Goal: Task Accomplishment & Management: Use online tool/utility

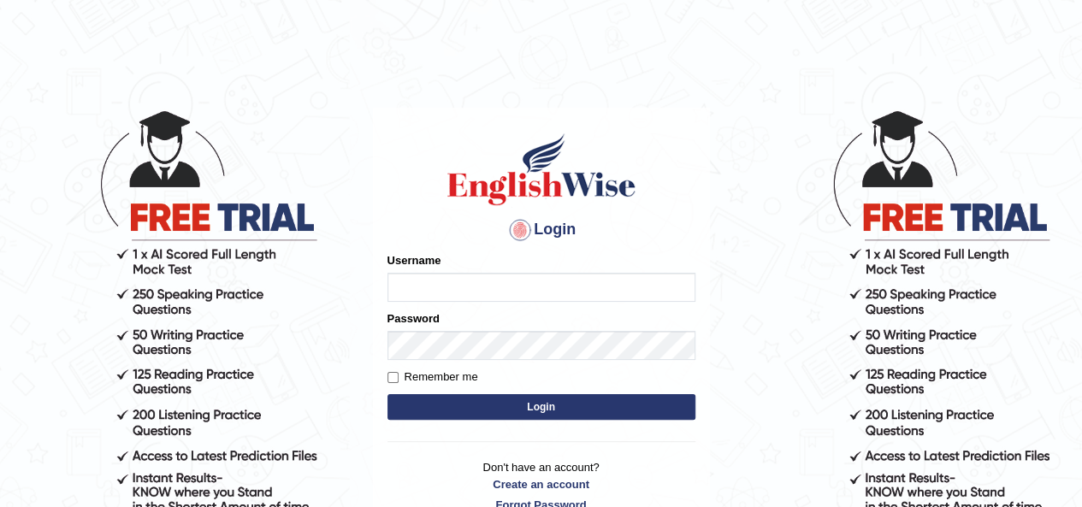
type input "saliha_parramatta"
click at [421, 396] on button "Login" at bounding box center [542, 407] width 308 height 26
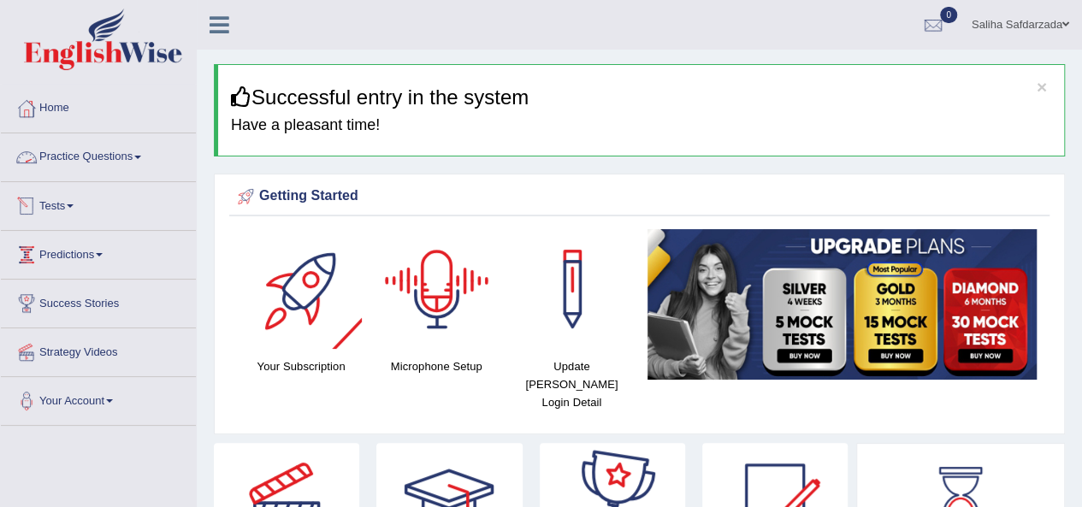
click at [81, 157] on link "Practice Questions" at bounding box center [98, 154] width 195 height 43
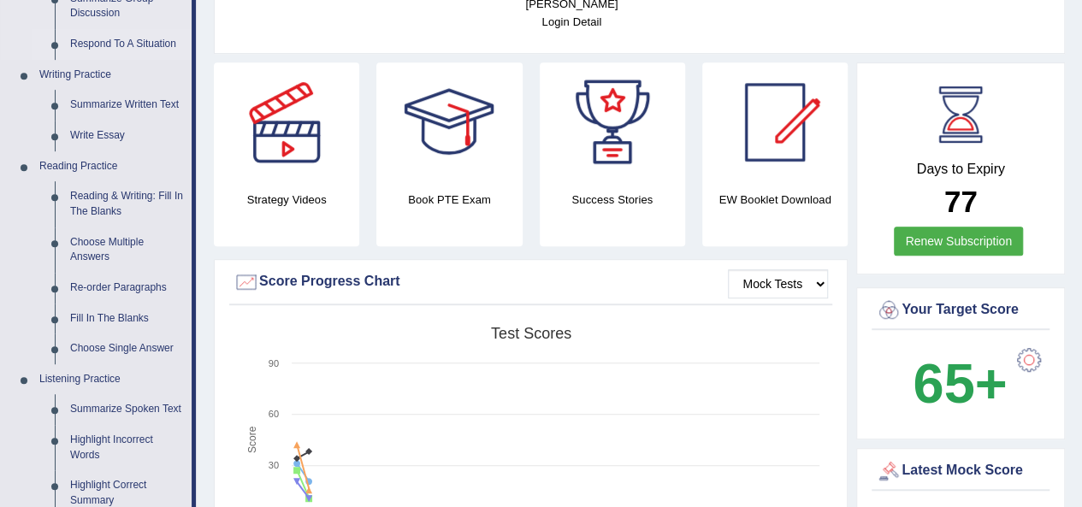
scroll to position [382, 0]
click at [662, 273] on div "Score Progress Chart" at bounding box center [531, 282] width 595 height 26
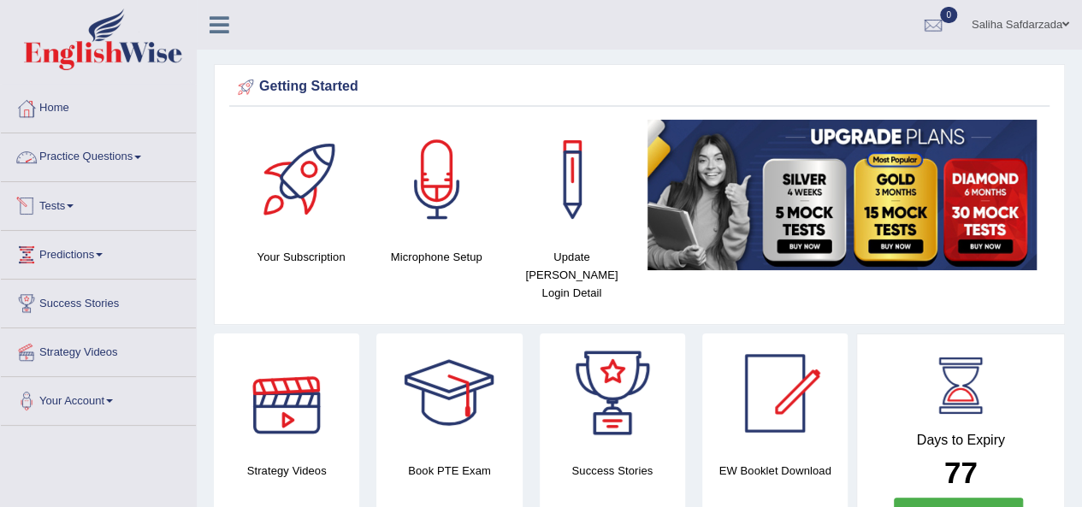
click at [132, 138] on link "Practice Questions" at bounding box center [98, 154] width 195 height 43
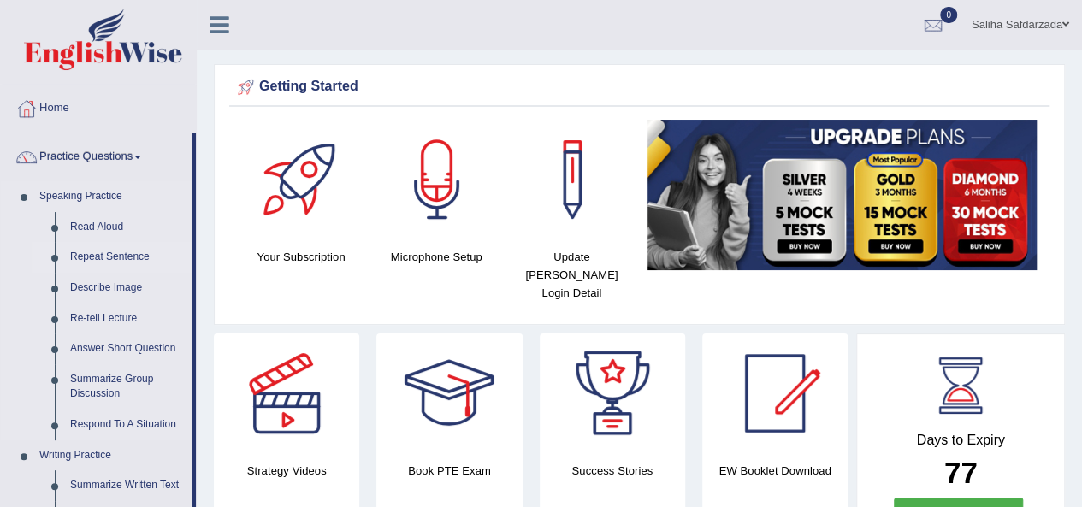
click at [93, 259] on link "Repeat Sentence" at bounding box center [126, 257] width 129 height 31
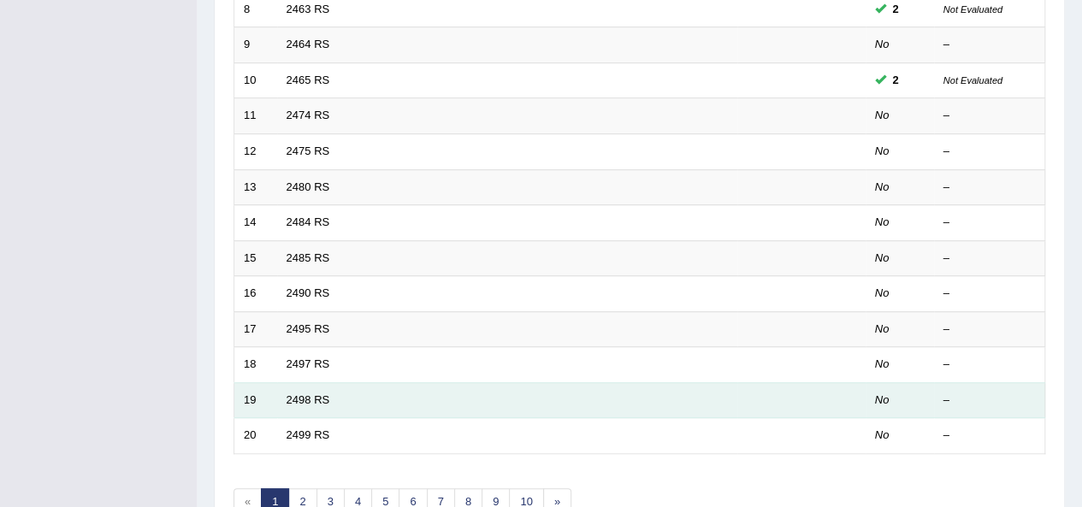
scroll to position [525, 0]
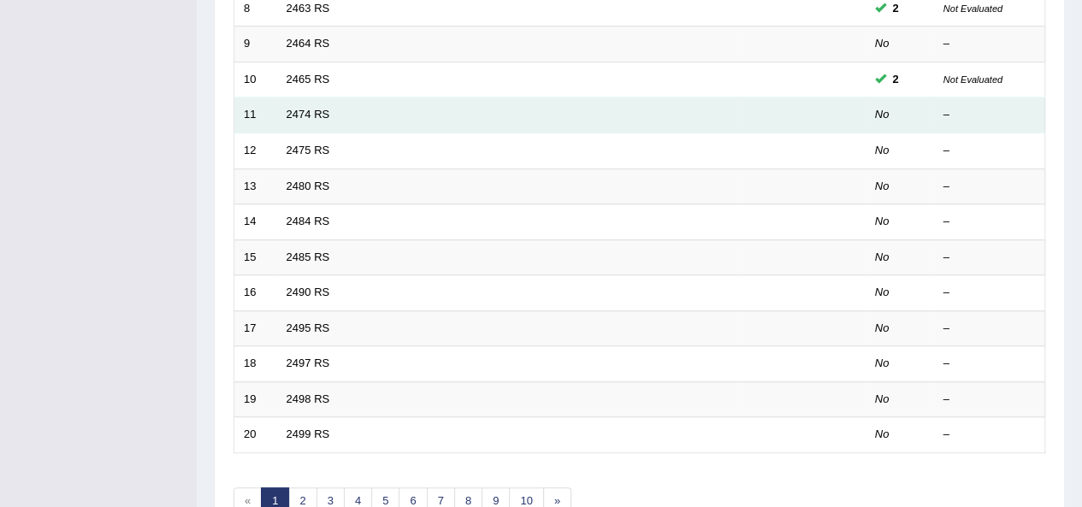
click at [308, 98] on td "2474 RS" at bounding box center [507, 116] width 460 height 36
click at [317, 115] on link "2474 RS" at bounding box center [309, 114] width 44 height 13
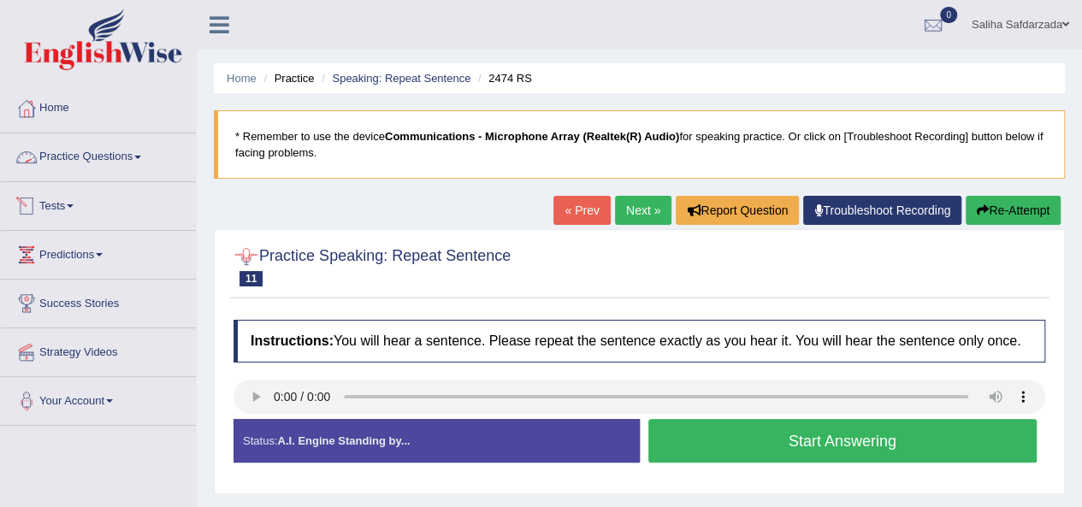
click at [99, 153] on link "Practice Questions" at bounding box center [98, 154] width 195 height 43
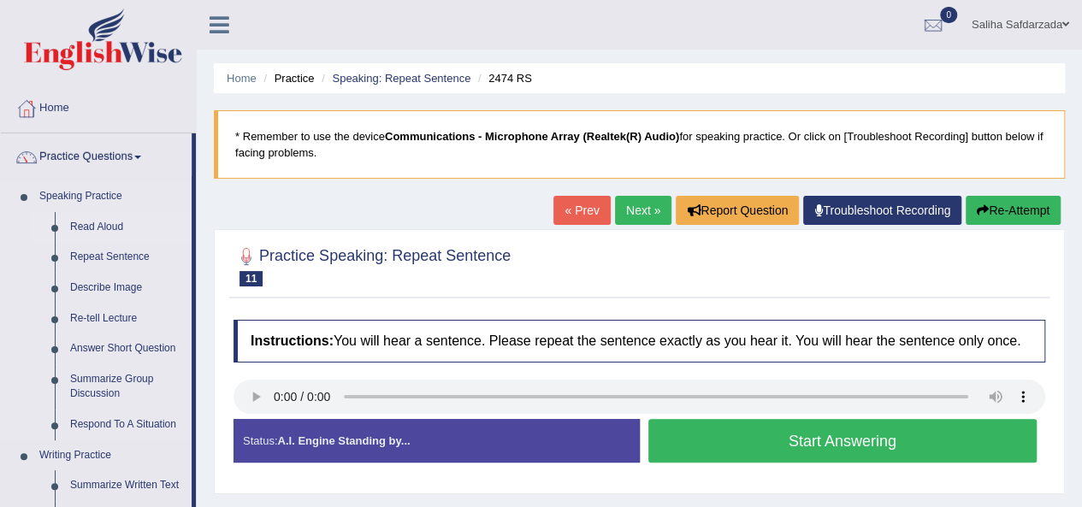
click at [82, 228] on link "Read Aloud" at bounding box center [126, 227] width 129 height 31
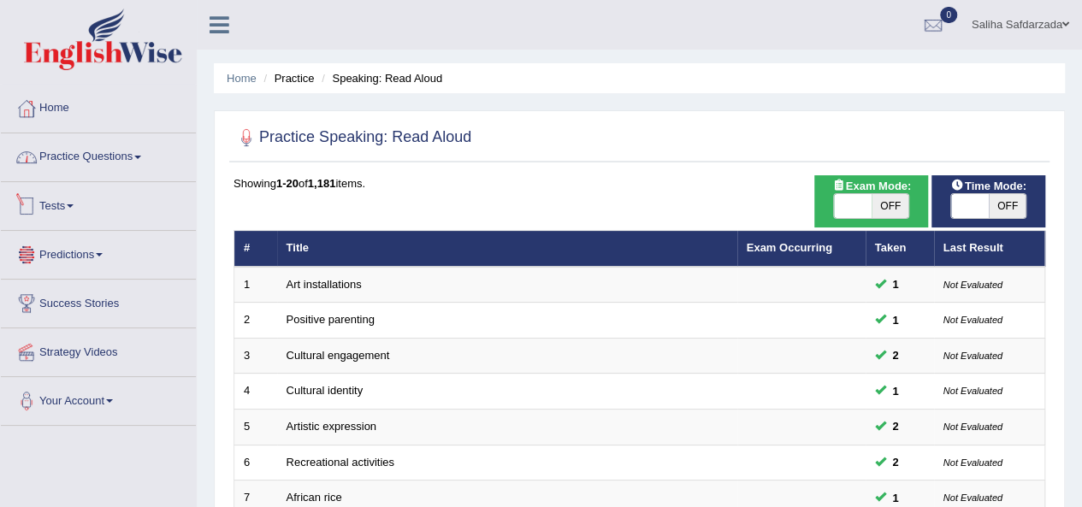
click at [104, 154] on link "Practice Questions" at bounding box center [98, 154] width 195 height 43
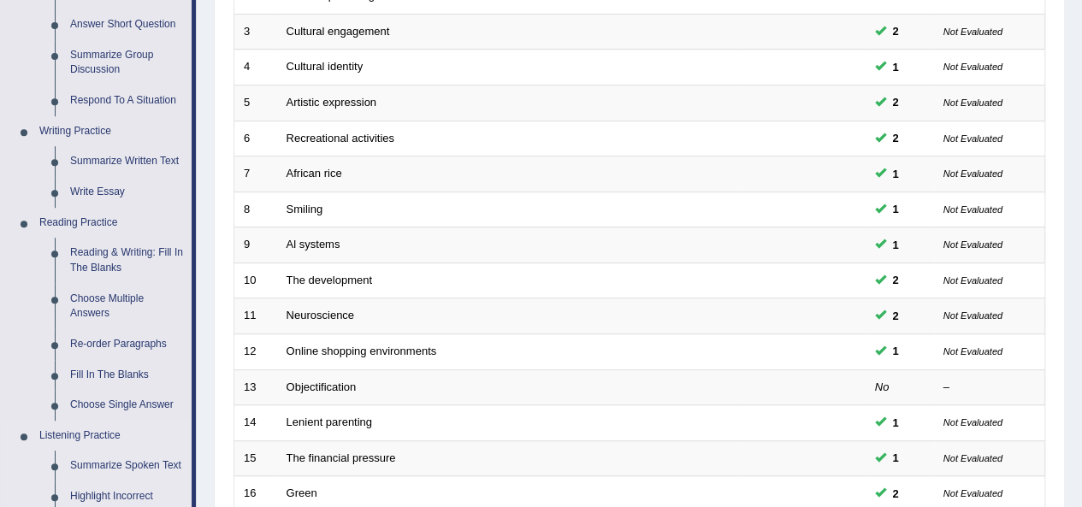
scroll to position [306, 0]
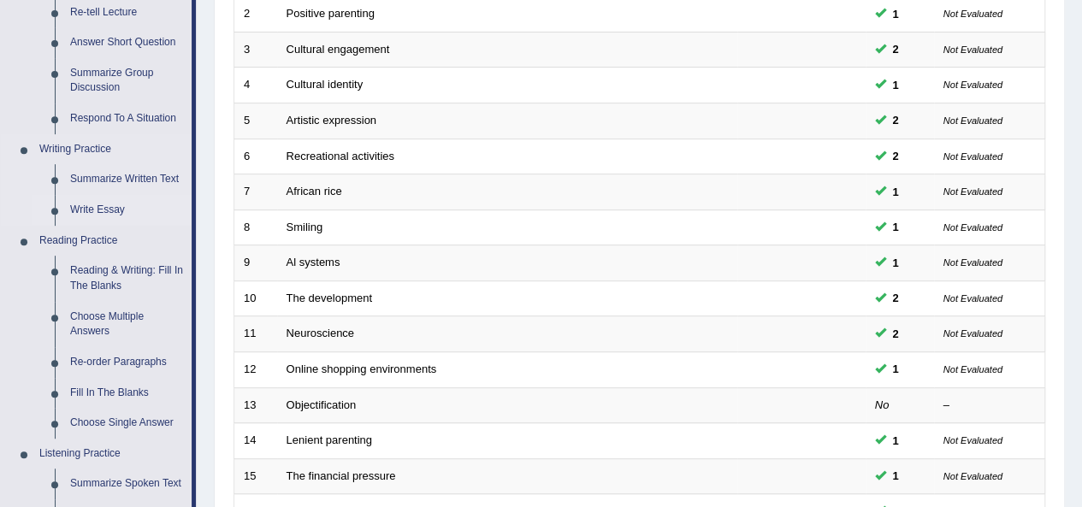
click at [92, 213] on link "Write Essay" at bounding box center [126, 210] width 129 height 31
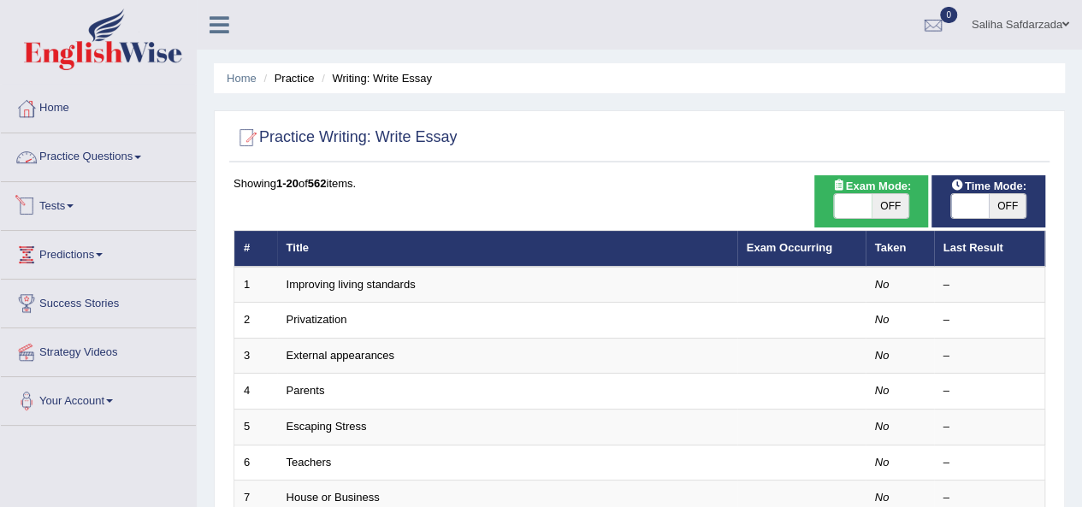
click at [139, 158] on link "Practice Questions" at bounding box center [98, 154] width 195 height 43
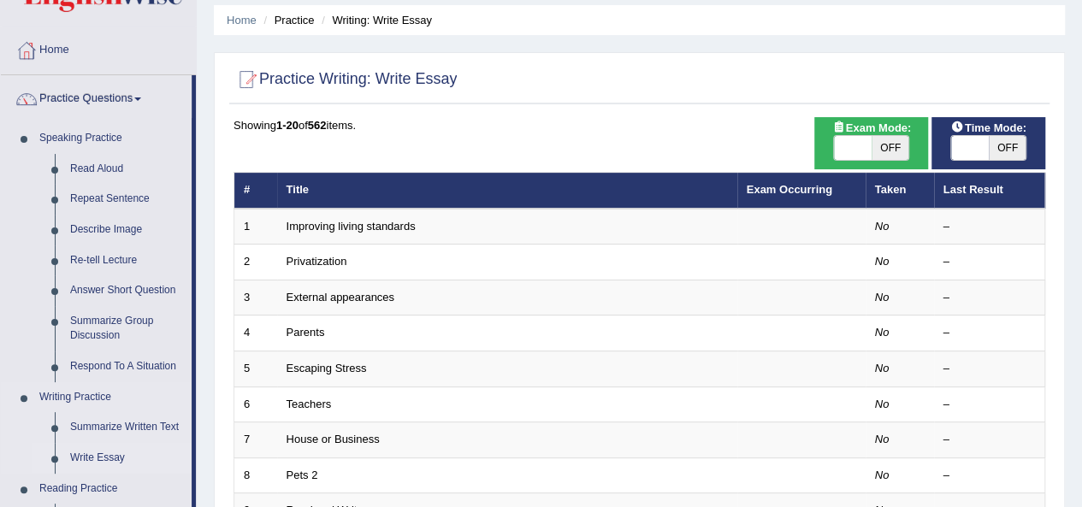
scroll to position [59, 0]
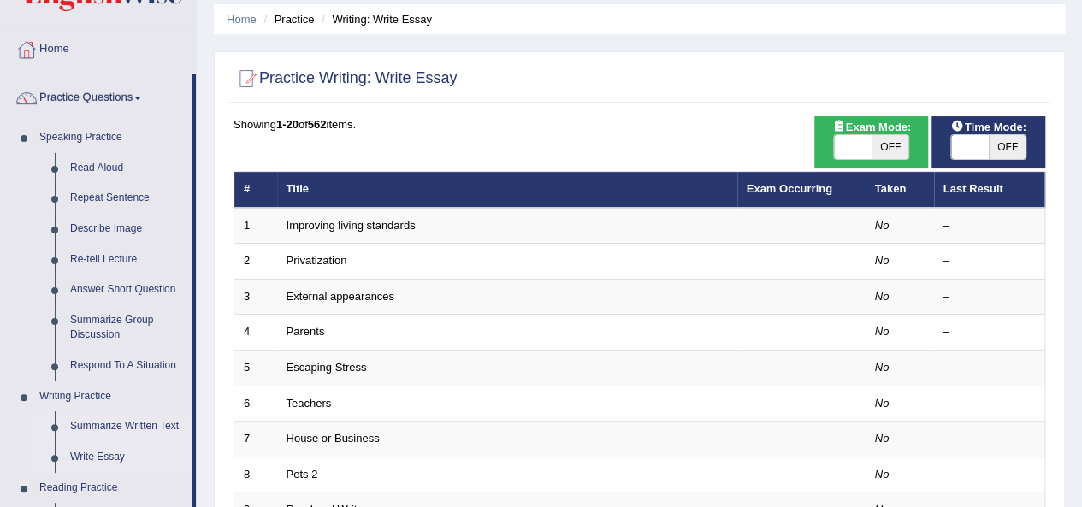
click at [91, 412] on link "Summarize Written Text" at bounding box center [126, 427] width 129 height 31
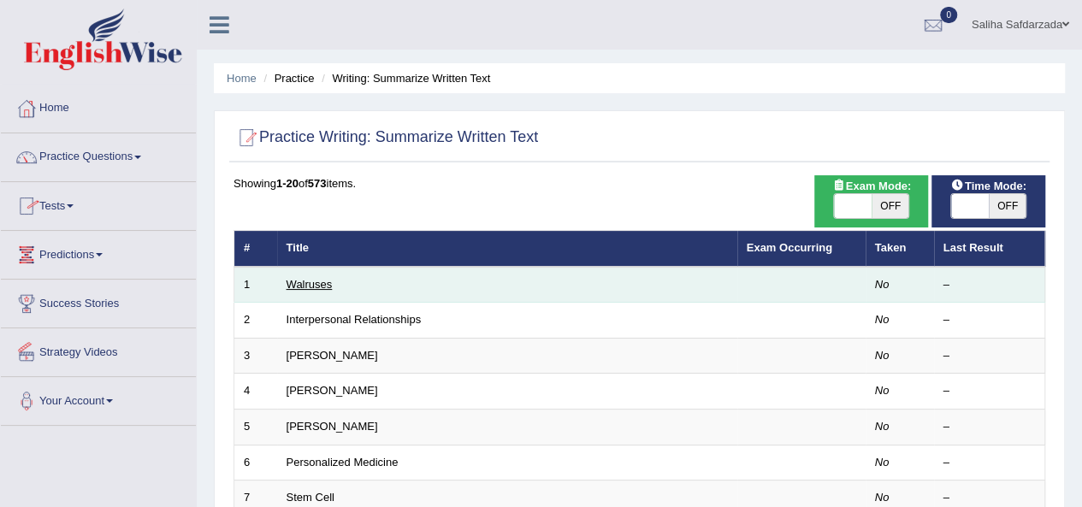
click at [305, 283] on link "Walruses" at bounding box center [310, 284] width 46 height 13
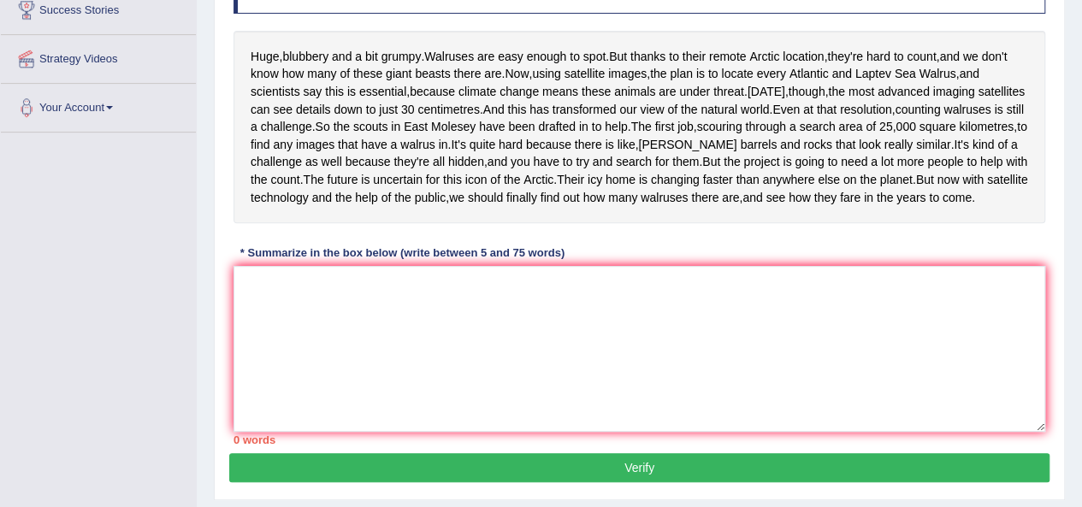
scroll to position [293, 0]
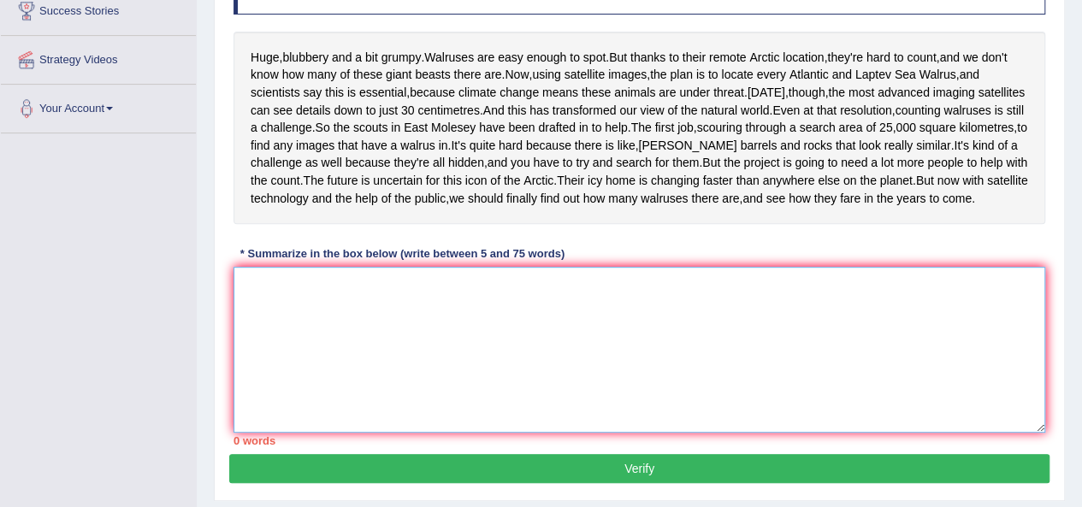
click at [344, 405] on textarea at bounding box center [640, 350] width 812 height 166
click at [251, 50] on span "Huge" at bounding box center [265, 58] width 28 height 18
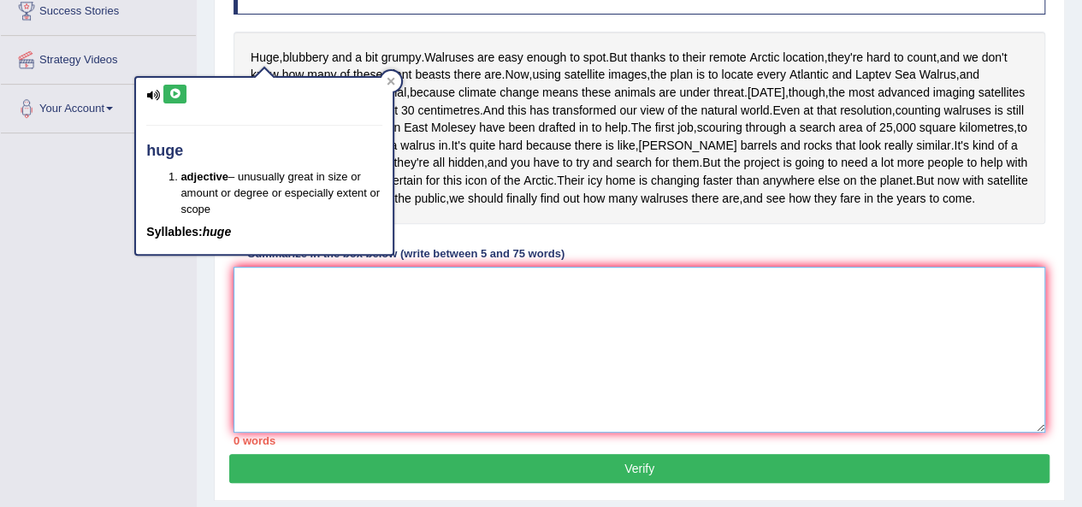
click at [315, 365] on textarea at bounding box center [640, 350] width 812 height 166
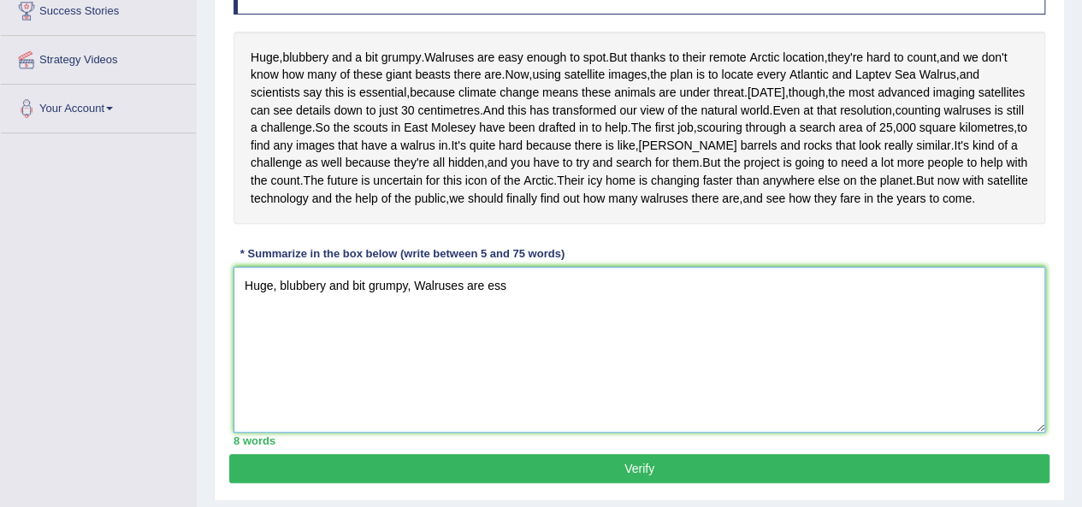
click at [590, 372] on textarea "Huge, blubbery and bit grumpy, Walruses are ess" at bounding box center [640, 350] width 812 height 166
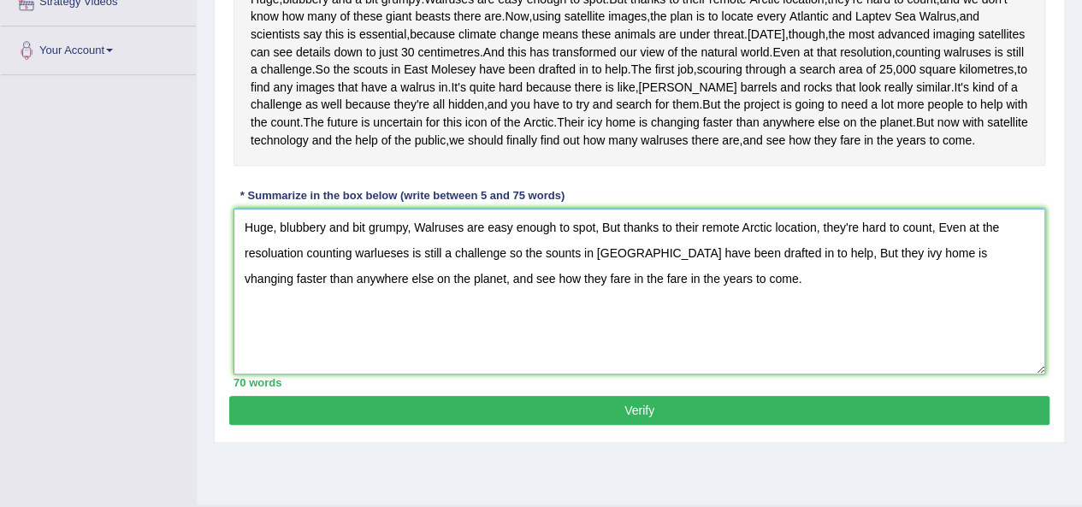
scroll to position [426, 0]
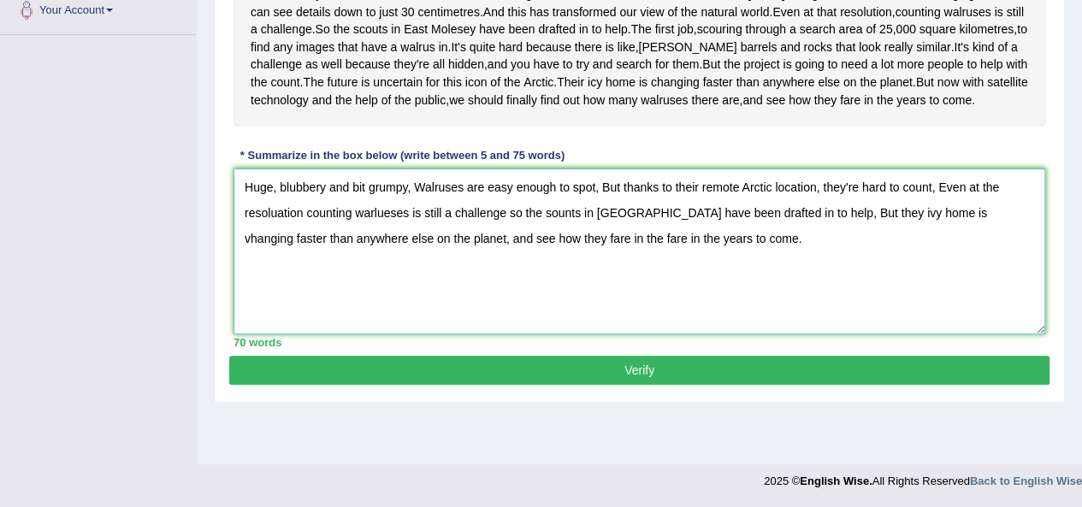
type textarea "Huge, blubbery and bit grumpy, Walruses are easy enough to spot, But thanks to …"
click at [566, 385] on button "Verify" at bounding box center [639, 370] width 821 height 29
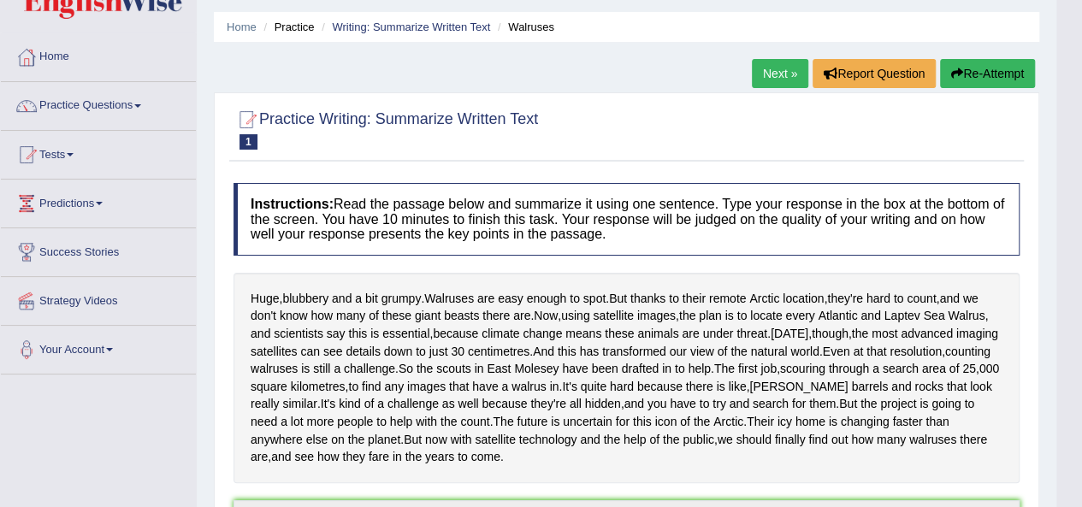
scroll to position [0, 0]
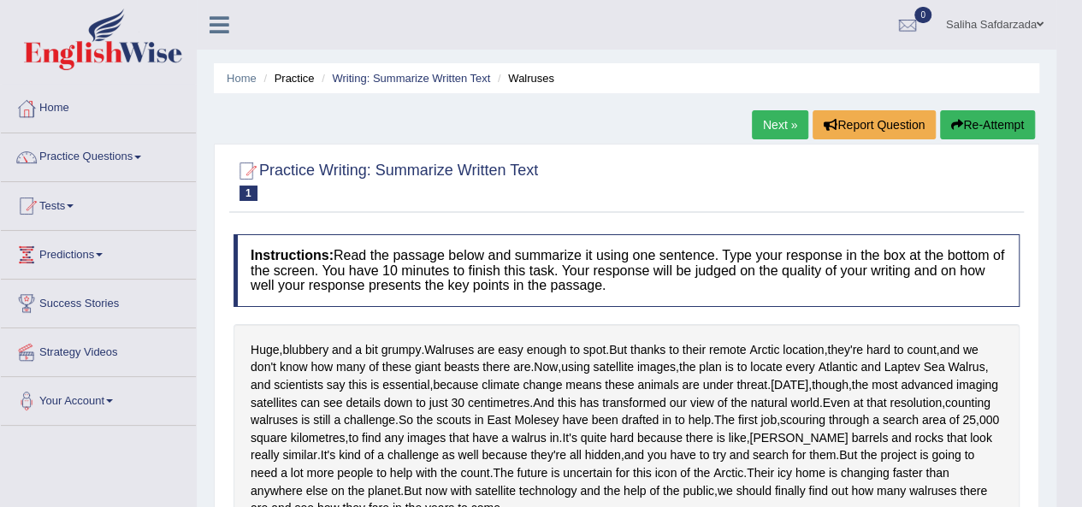
click at [772, 123] on link "Next »" at bounding box center [780, 124] width 56 height 29
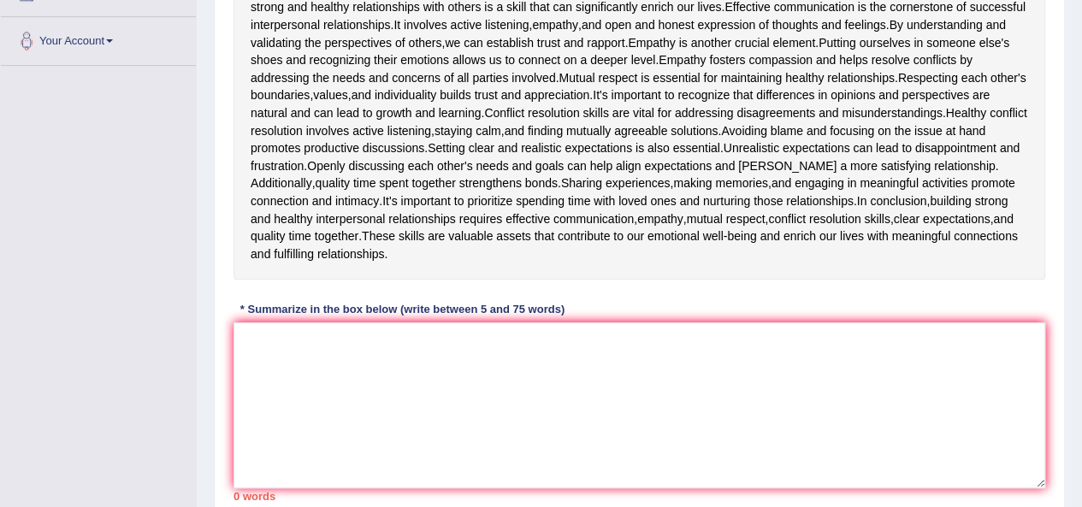
scroll to position [361, 0]
click at [423, 336] on textarea at bounding box center [640, 405] width 812 height 166
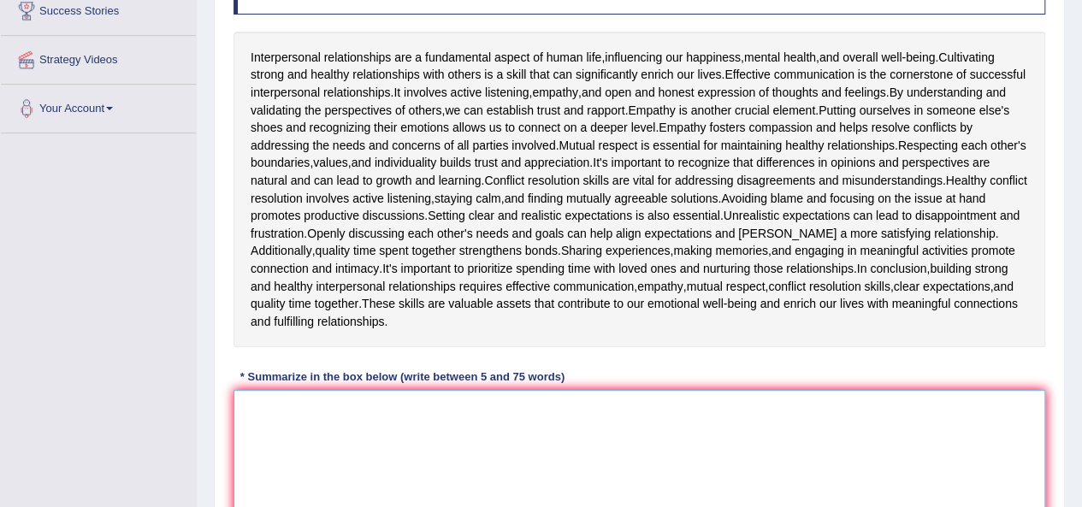
scroll to position [296, 0]
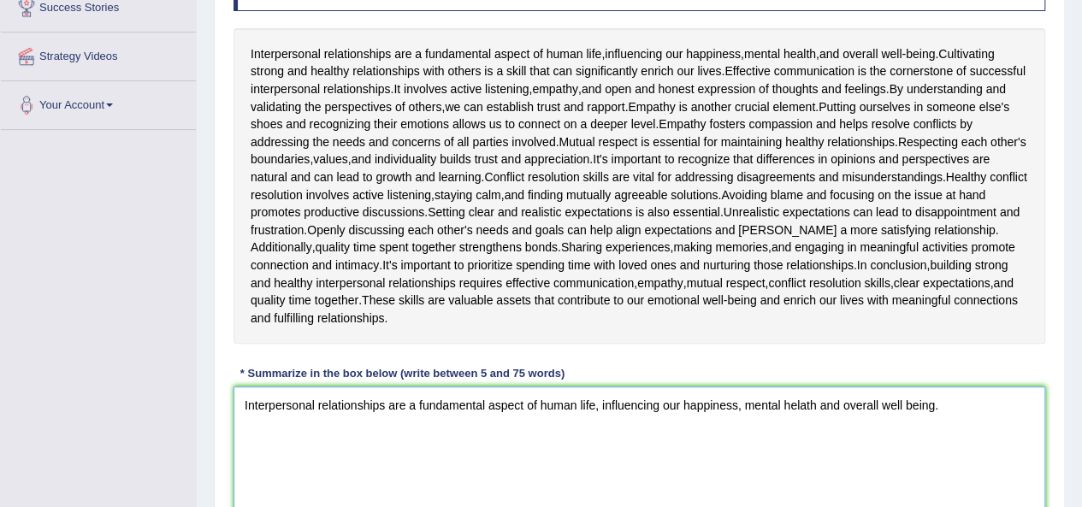
click at [794, 407] on textarea "Interpersonal relationships are a fundamental aspect of human life, influencing…" at bounding box center [640, 470] width 812 height 166
click at [924, 411] on textarea "Interpersonal relationships are a fundamental aspect of human life, influencing…" at bounding box center [640, 470] width 812 height 166
click at [945, 416] on textarea "Interpersonal relationships are a fundamental aspect of human life, influencing…" at bounding box center [640, 470] width 812 height 166
click at [821, 406] on textarea "Interpersonal relationships are a fundamental aspect of human life, influencing…" at bounding box center [640, 470] width 812 height 166
click at [964, 407] on textarea "Interpersonal relationships are a fundamental aspect of human life, influencing…" at bounding box center [640, 470] width 812 height 166
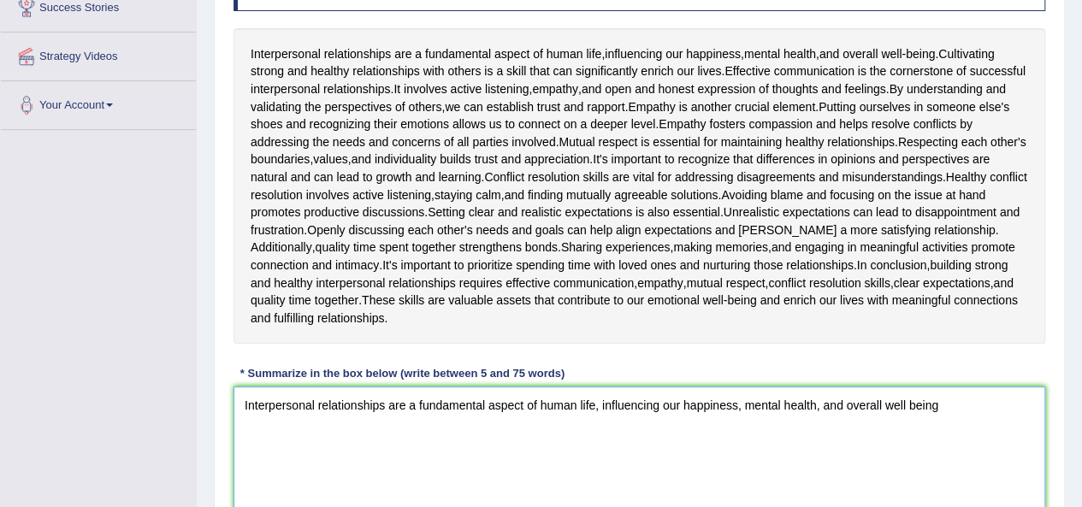
type textarea "Interpersonal relationships are a fundamental aspect of human life, influencing…"
click at [921, 116] on span "conflicts" at bounding box center [935, 125] width 44 height 18
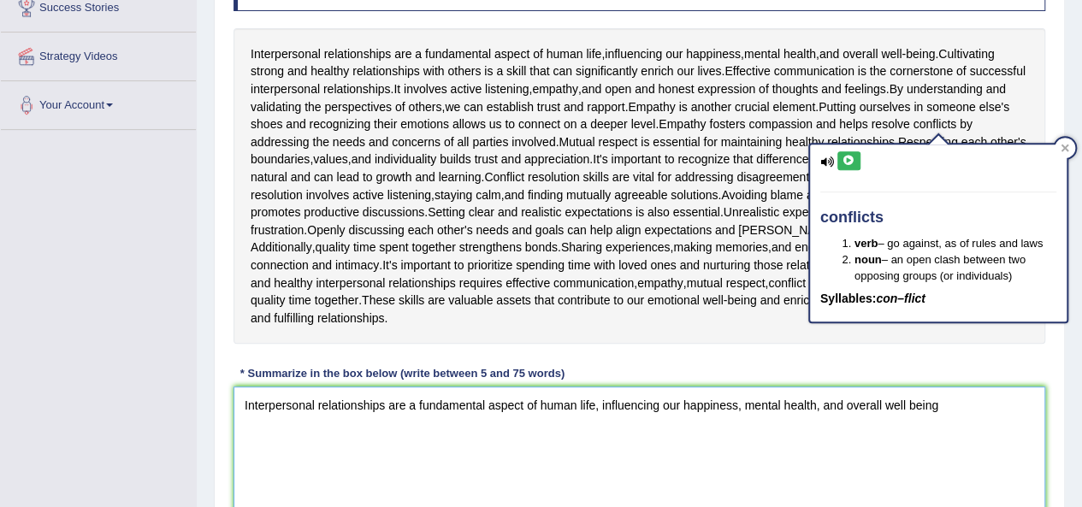
click at [584, 445] on textarea "Interpersonal relationships are a fundamental aspect of human life, influencing…" at bounding box center [640, 470] width 812 height 166
